Goal: Information Seeking & Learning: Learn about a topic

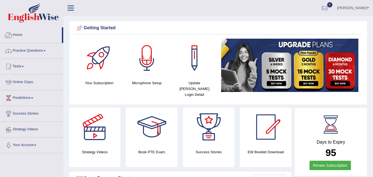
click at [45, 51] on link "Practice Questions" at bounding box center [31, 50] width 63 height 14
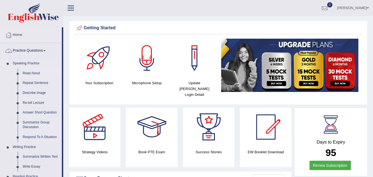
click at [35, 72] on link "Read Aloud" at bounding box center [41, 74] width 42 height 10
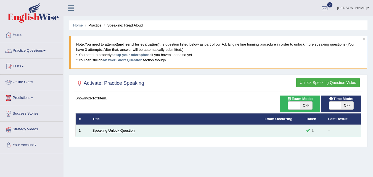
click at [112, 131] on link "Speaking Unlock Question" at bounding box center [114, 131] width 42 height 4
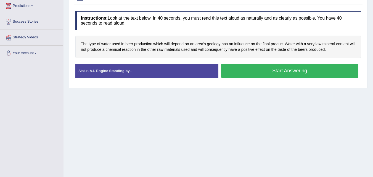
click at [262, 73] on button "Start Answering" at bounding box center [290, 71] width 138 height 14
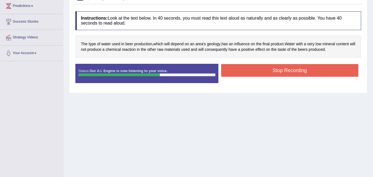
click at [267, 72] on button "Stop Recording" at bounding box center [290, 70] width 138 height 13
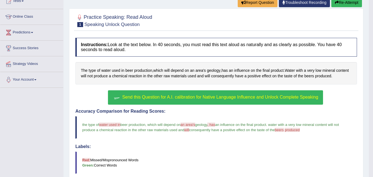
scroll to position [62, 0]
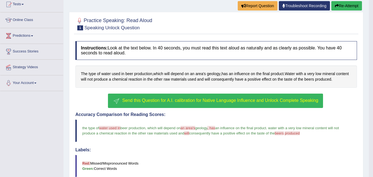
click at [198, 101] on span "Send this Question for A.I. calibration for Native Language Influence and Unloc…" at bounding box center [220, 100] width 196 height 5
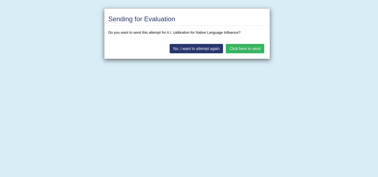
click at [247, 49] on button "Click here to send" at bounding box center [245, 48] width 38 height 9
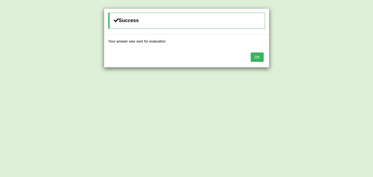
click at [257, 53] on button "OK" at bounding box center [257, 57] width 13 height 9
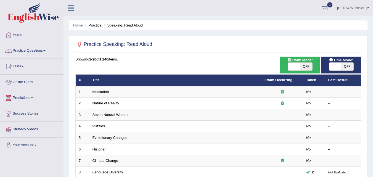
click at [349, 66] on span "OFF" at bounding box center [348, 67] width 12 height 8
checkbox input "true"
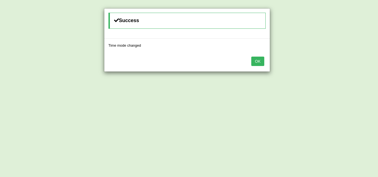
click at [259, 61] on button "OK" at bounding box center [257, 61] width 13 height 9
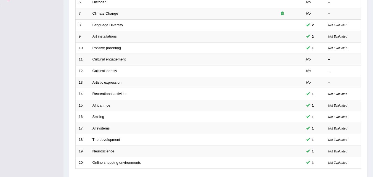
scroll to position [189, 0]
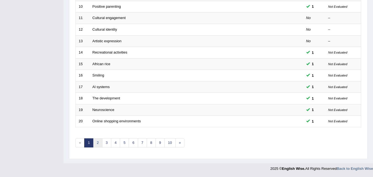
click at [99, 140] on link "2" at bounding box center [97, 142] width 9 height 9
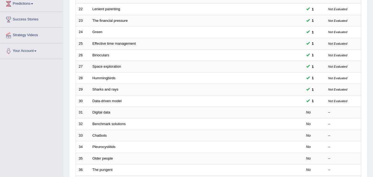
scroll to position [92, 0]
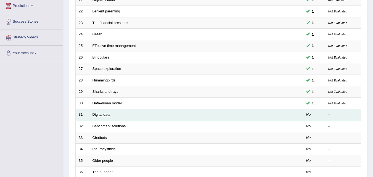
click at [97, 114] on link "Digital data" at bounding box center [102, 114] width 18 height 4
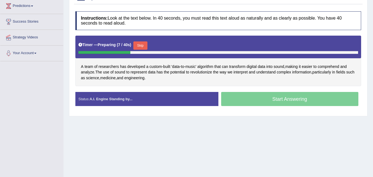
click at [146, 47] on button "Skip" at bounding box center [140, 45] width 14 height 8
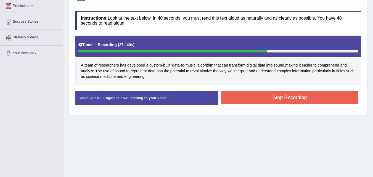
click at [282, 103] on button "Stop Recording" at bounding box center [290, 97] width 138 height 13
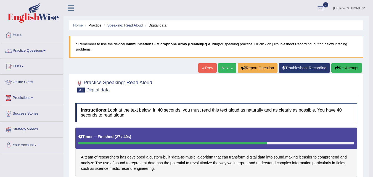
click at [229, 67] on link "Next »" at bounding box center [227, 67] width 18 height 9
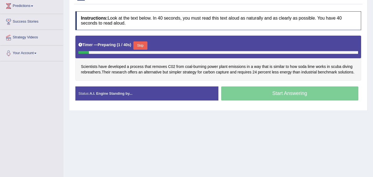
click at [147, 43] on button "Skip" at bounding box center [140, 45] width 14 height 8
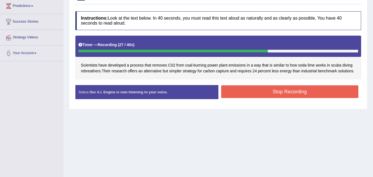
click at [246, 93] on button "Stop Recording" at bounding box center [290, 91] width 138 height 13
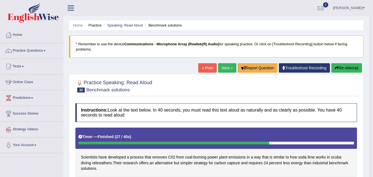
click at [219, 68] on link "Next »" at bounding box center [227, 67] width 18 height 9
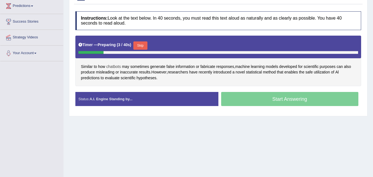
click at [114, 67] on span "chatbots" at bounding box center [113, 67] width 15 height 6
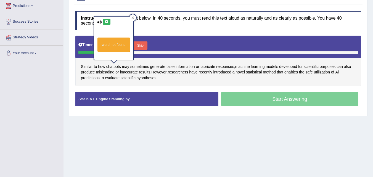
click at [105, 20] on icon at bounding box center [107, 21] width 4 height 3
click at [181, 38] on div "Timer — Preparing ( 7 / 40s ) Skip" at bounding box center [218, 47] width 286 height 23
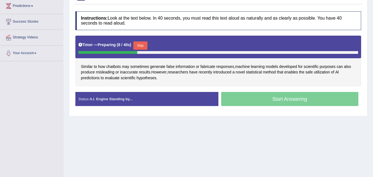
click at [142, 44] on button "Skip" at bounding box center [140, 45] width 14 height 8
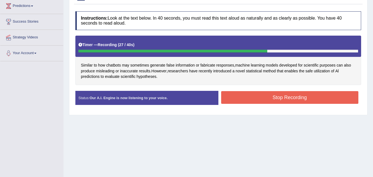
click at [246, 99] on button "Stop Recording" at bounding box center [290, 97] width 138 height 13
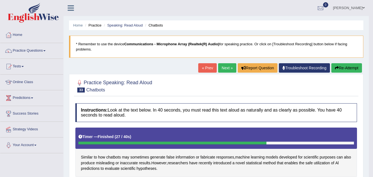
click at [229, 66] on link "Next »" at bounding box center [227, 67] width 18 height 9
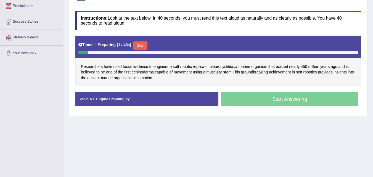
scroll to position [92, 0]
click at [142, 45] on button "Skip" at bounding box center [140, 45] width 14 height 8
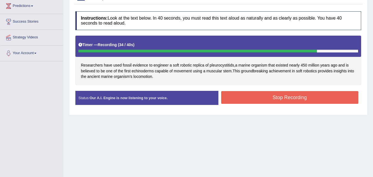
click at [261, 98] on button "Stop Recording" at bounding box center [290, 97] width 138 height 13
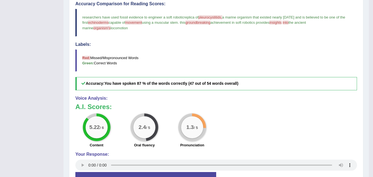
scroll to position [0, 0]
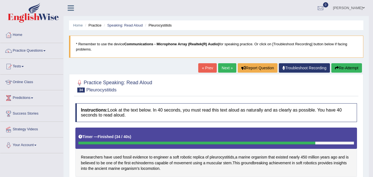
click at [221, 67] on link "Next »" at bounding box center [227, 67] width 18 height 9
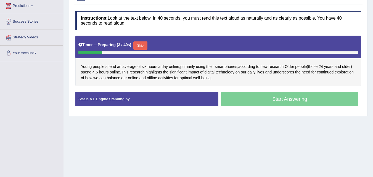
click at [146, 41] on button "Skip" at bounding box center [140, 45] width 14 height 8
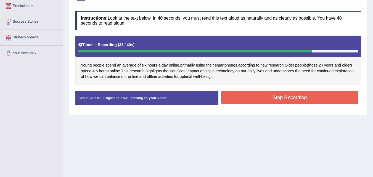
click at [282, 97] on button "Stop Recording" at bounding box center [290, 97] width 138 height 13
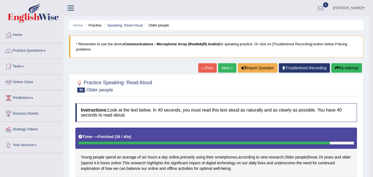
click at [228, 67] on link "Next »" at bounding box center [227, 67] width 18 height 9
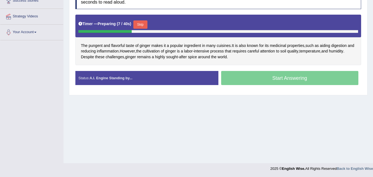
click at [143, 26] on button "Skip" at bounding box center [140, 24] width 14 height 8
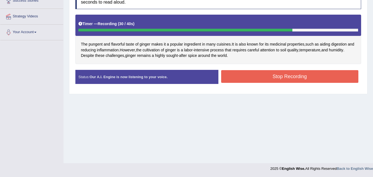
click at [263, 77] on button "Stop Recording" at bounding box center [290, 76] width 138 height 13
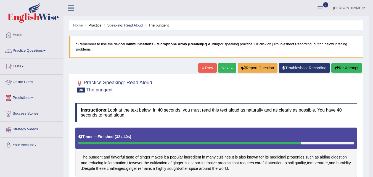
click at [222, 69] on link "Next »" at bounding box center [227, 67] width 18 height 9
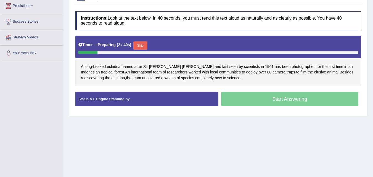
click at [141, 44] on button "Skip" at bounding box center [140, 45] width 14 height 8
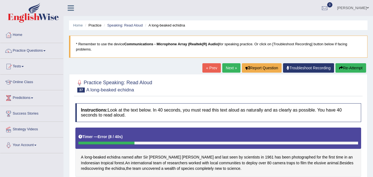
click at [352, 67] on button "Re-Attempt" at bounding box center [351, 67] width 31 height 9
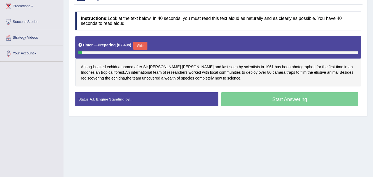
scroll to position [92, 0]
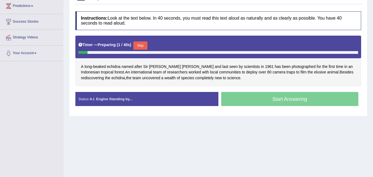
click at [142, 44] on button "Skip" at bounding box center [140, 45] width 14 height 8
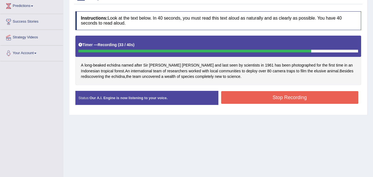
click at [266, 98] on button "Stop Recording" at bounding box center [290, 97] width 138 height 13
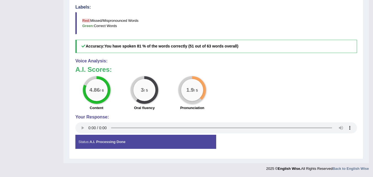
scroll to position [0, 0]
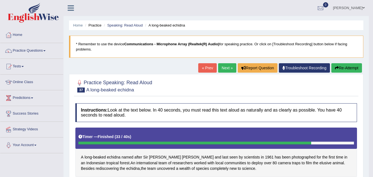
click at [225, 67] on link "Next »" at bounding box center [227, 67] width 18 height 9
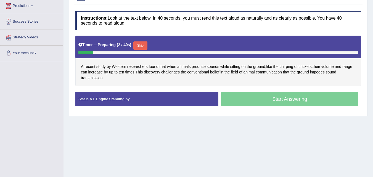
click at [146, 45] on button "Skip" at bounding box center [140, 45] width 14 height 8
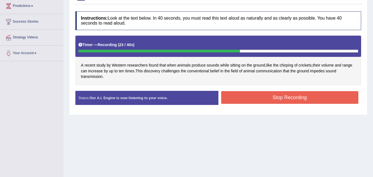
click at [245, 99] on button "Stop Recording" at bounding box center [290, 97] width 138 height 13
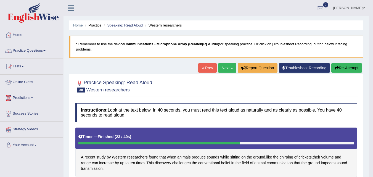
click at [227, 68] on link "Next »" at bounding box center [227, 67] width 18 height 9
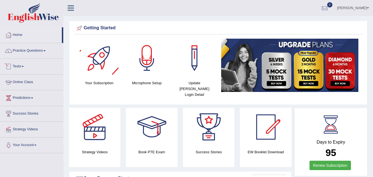
click at [35, 82] on link "Online Class" at bounding box center [31, 82] width 63 height 14
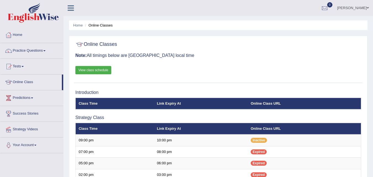
click at [98, 73] on link "View class schedule" at bounding box center [93, 70] width 36 height 8
click at [33, 37] on link "Home" at bounding box center [31, 34] width 63 height 14
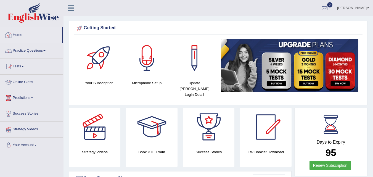
click at [25, 36] on link "Home" at bounding box center [31, 34] width 62 height 14
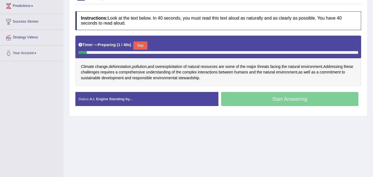
click at [144, 42] on button "Skip" at bounding box center [140, 45] width 14 height 8
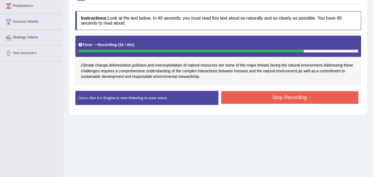
click at [245, 96] on button "Stop Recording" at bounding box center [290, 97] width 138 height 13
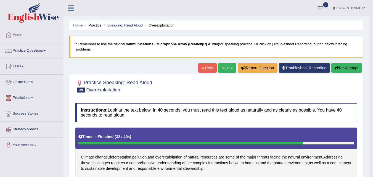
click at [226, 66] on link "Next »" at bounding box center [227, 67] width 18 height 9
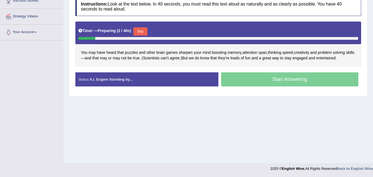
click at [147, 29] on button "Skip" at bounding box center [140, 31] width 14 height 8
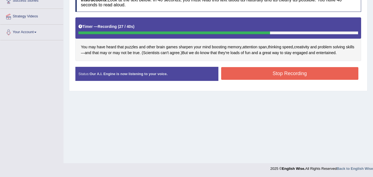
click at [340, 77] on button "Stop Recording" at bounding box center [290, 73] width 138 height 13
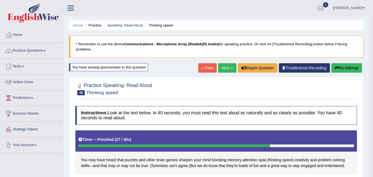
click at [93, 25] on li "Practice" at bounding box center [93, 25] width 18 height 5
click at [95, 25] on li "Practice" at bounding box center [93, 25] width 18 height 5
click at [123, 23] on link "Speaking: Read Aloud" at bounding box center [125, 25] width 36 height 4
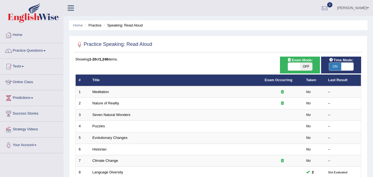
click at [97, 26] on li "Practice" at bounding box center [93, 25] width 18 height 5
click at [97, 25] on li "Practice" at bounding box center [93, 25] width 18 height 5
click at [50, 46] on link "Practice Questions" at bounding box center [31, 50] width 63 height 14
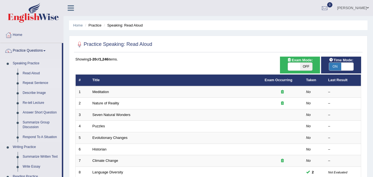
click at [41, 81] on link "Repeat Sentence" at bounding box center [41, 83] width 42 height 10
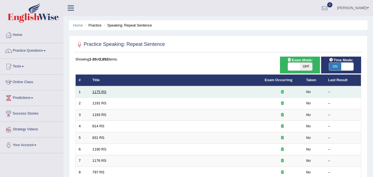
click at [98, 91] on link "1175 RS" at bounding box center [100, 92] width 14 height 4
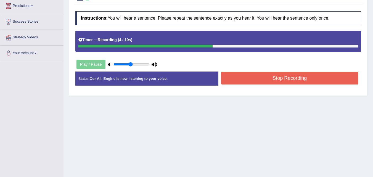
click at [264, 72] on button "Stop Recording" at bounding box center [290, 78] width 138 height 13
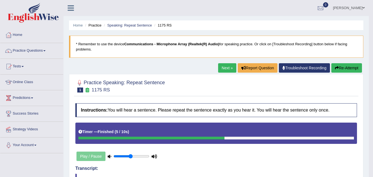
click at [224, 70] on link "Next »" at bounding box center [227, 67] width 18 height 9
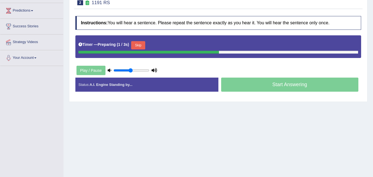
scroll to position [92, 0]
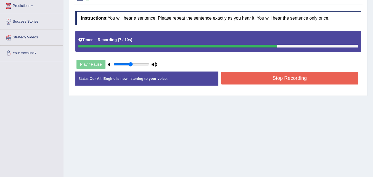
click at [248, 77] on button "Stop Recording" at bounding box center [290, 78] width 138 height 13
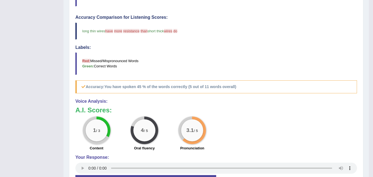
scroll to position [0, 0]
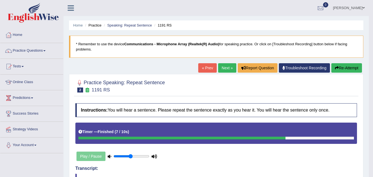
click at [225, 70] on link "Next »" at bounding box center [227, 67] width 18 height 9
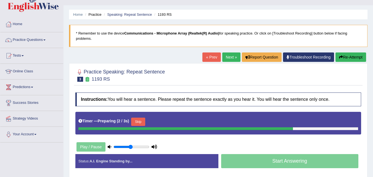
scroll to position [92, 0]
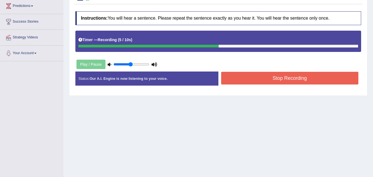
click at [283, 78] on button "Stop Recording" at bounding box center [290, 78] width 138 height 13
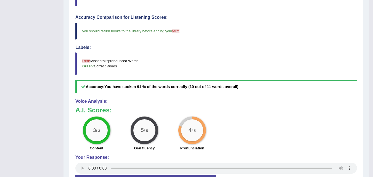
scroll to position [0, 0]
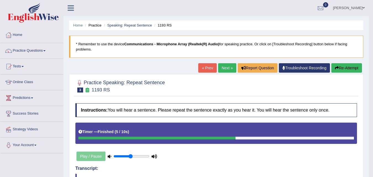
click at [228, 68] on link "Next »" at bounding box center [227, 67] width 18 height 9
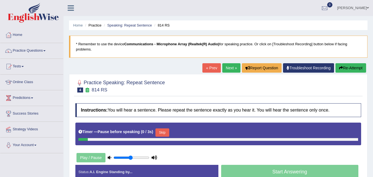
click at [228, 70] on link "Next »" at bounding box center [231, 67] width 18 height 9
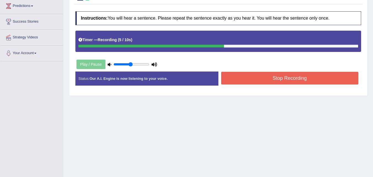
click at [243, 79] on button "Stop Recording" at bounding box center [290, 78] width 138 height 13
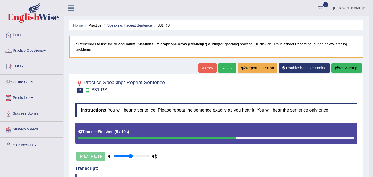
click at [218, 71] on link "Next »" at bounding box center [227, 67] width 18 height 9
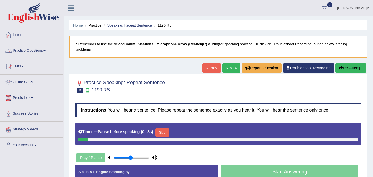
click at [45, 28] on link "Home" at bounding box center [31, 34] width 63 height 14
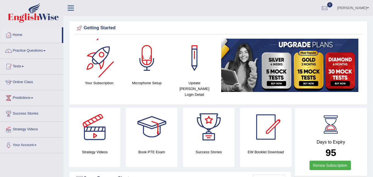
click at [43, 53] on link "Practice Questions" at bounding box center [31, 50] width 63 height 14
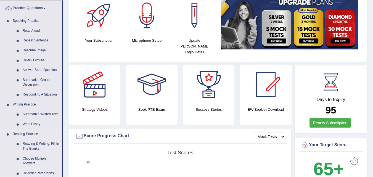
scroll to position [92, 0]
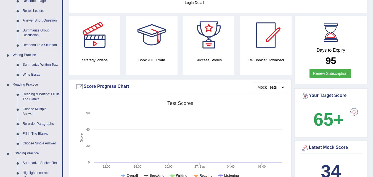
click at [41, 64] on link "Summarize Written Text" at bounding box center [41, 65] width 42 height 10
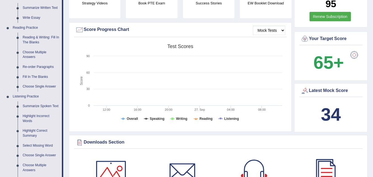
scroll to position [0, 0]
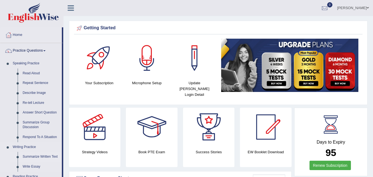
click at [42, 156] on link "Summarize Written Text" at bounding box center [41, 157] width 42 height 10
